Goal: Information Seeking & Learning: Learn about a topic

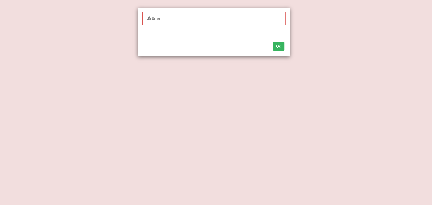
click at [276, 49] on button "OK" at bounding box center [279, 46] width 12 height 9
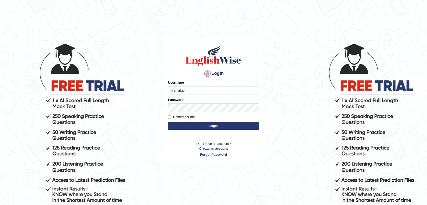
click at [199, 129] on button "Login" at bounding box center [213, 126] width 91 height 8
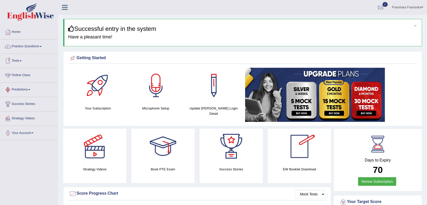
click at [18, 60] on link "Tests" at bounding box center [29, 60] width 58 height 13
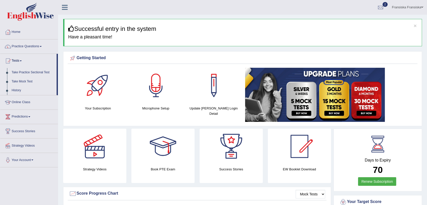
click at [33, 53] on li "Practice Questions Speaking Practice Read Aloud Repeat Sentence Describe Image …" at bounding box center [29, 46] width 58 height 14
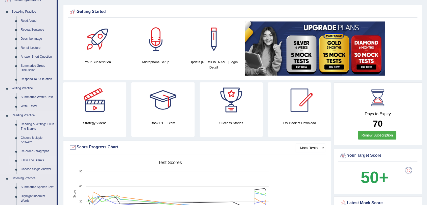
scroll to position [56, 0]
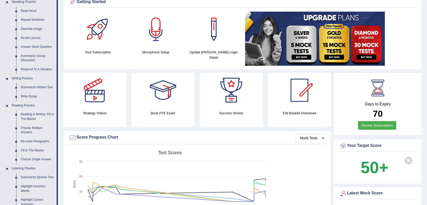
click at [32, 114] on link "Reading & Writing: Fill In The Blanks" at bounding box center [37, 116] width 38 height 13
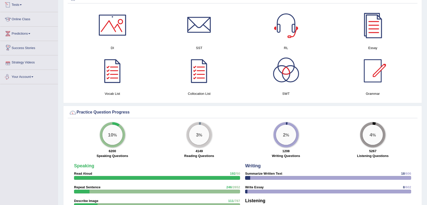
scroll to position [278, 0]
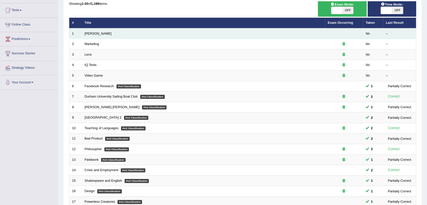
scroll to position [28, 0]
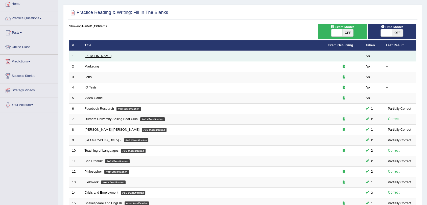
click at [103, 56] on link "Estee Lauder" at bounding box center [98, 56] width 27 height 4
